Goal: Navigation & Orientation: Find specific page/section

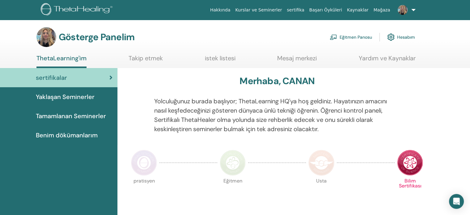
click at [409, 42] on link "Hesabım" at bounding box center [401, 37] width 28 height 14
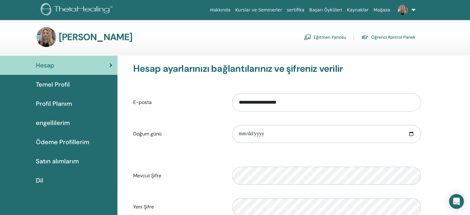
click at [388, 36] on font "Öğrenci Kontrol Paneli" at bounding box center [393, 38] width 44 height 6
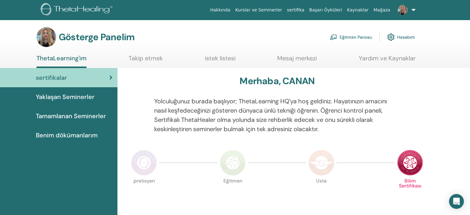
click at [412, 8] on link at bounding box center [404, 10] width 25 height 20
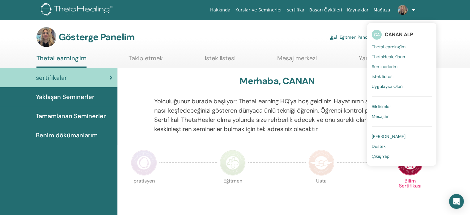
drag, startPoint x: 315, startPoint y: 27, endPoint x: 345, endPoint y: 38, distance: 31.7
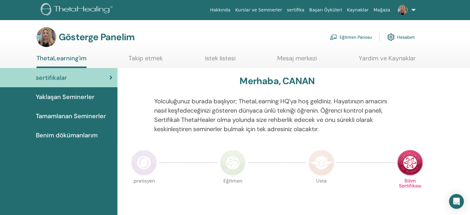
click at [345, 38] on font "Eğitmen Panosu" at bounding box center [355, 38] width 32 height 6
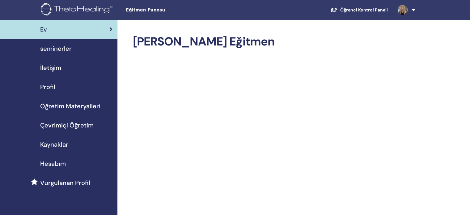
click at [68, 44] on span "seminerler" at bounding box center [55, 48] width 31 height 9
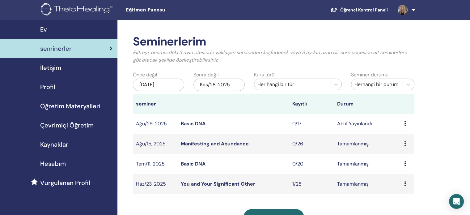
click at [413, 8] on link at bounding box center [404, 10] width 25 height 20
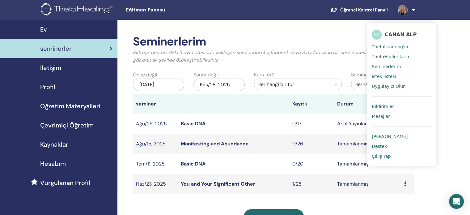
click at [335, 38] on h2 "Seminerlerim" at bounding box center [273, 42] width 281 height 14
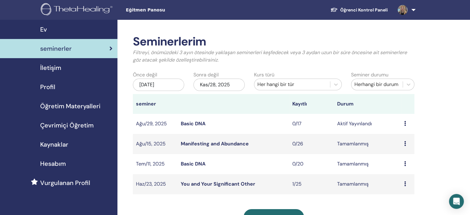
click at [411, 13] on link at bounding box center [404, 10] width 25 height 20
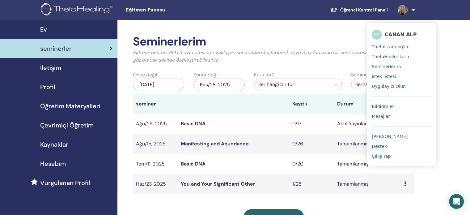
click at [379, 110] on link "Bildirimler" at bounding box center [401, 106] width 60 height 10
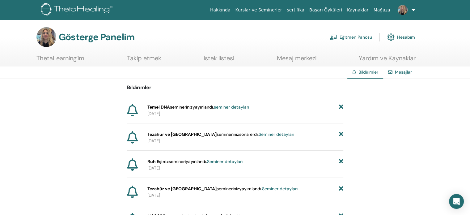
click at [408, 9] on span at bounding box center [402, 9] width 15 height 5
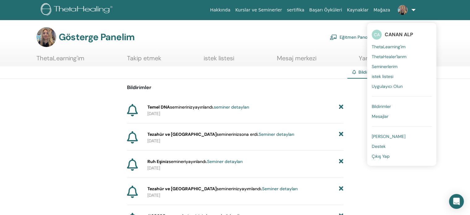
click at [378, 153] on font "Çıkış Yap" at bounding box center [380, 156] width 18 height 6
